Goal: Task Accomplishment & Management: Use online tool/utility

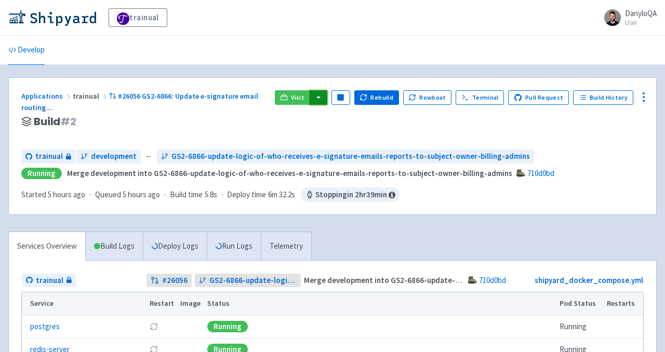
click at [326, 96] on button "button" at bounding box center [319, 97] width 18 height 15
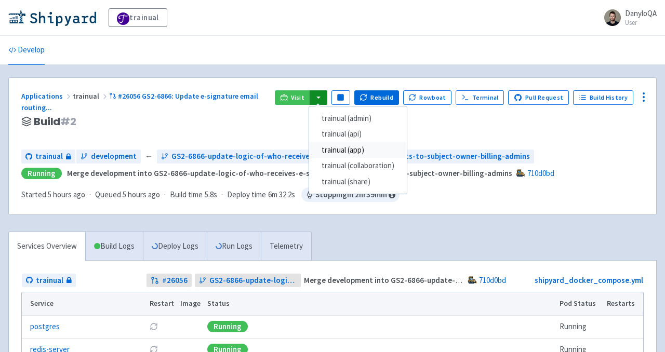
click at [360, 149] on link "trainual (app)" at bounding box center [358, 150] width 98 height 16
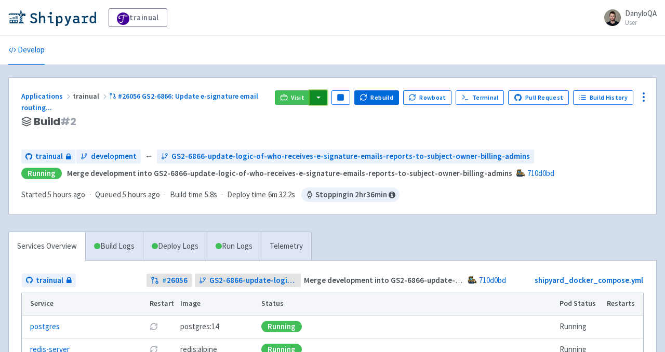
click at [327, 96] on button "button" at bounding box center [319, 97] width 18 height 15
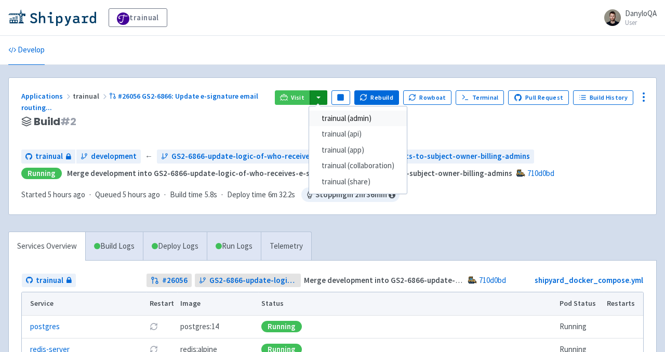
click at [357, 121] on link "trainual (admin)" at bounding box center [358, 119] width 98 height 16
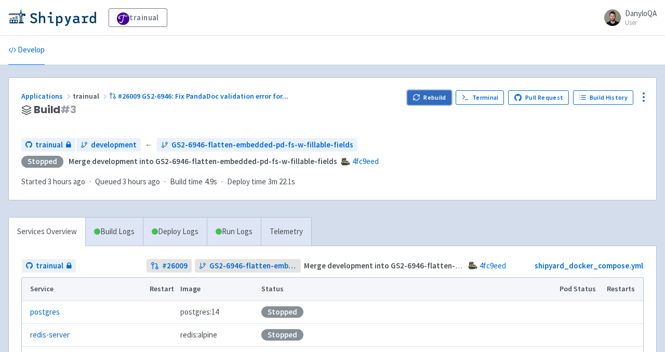
click at [427, 99] on button "Rebuild" at bounding box center [429, 97] width 45 height 15
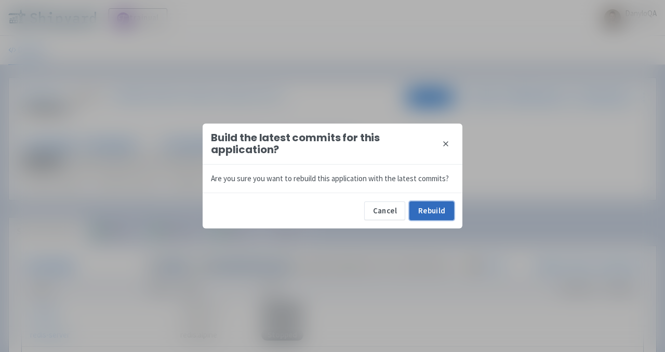
click at [439, 210] on button "Rebuild" at bounding box center [432, 211] width 45 height 19
